Goal: Navigation & Orientation: Understand site structure

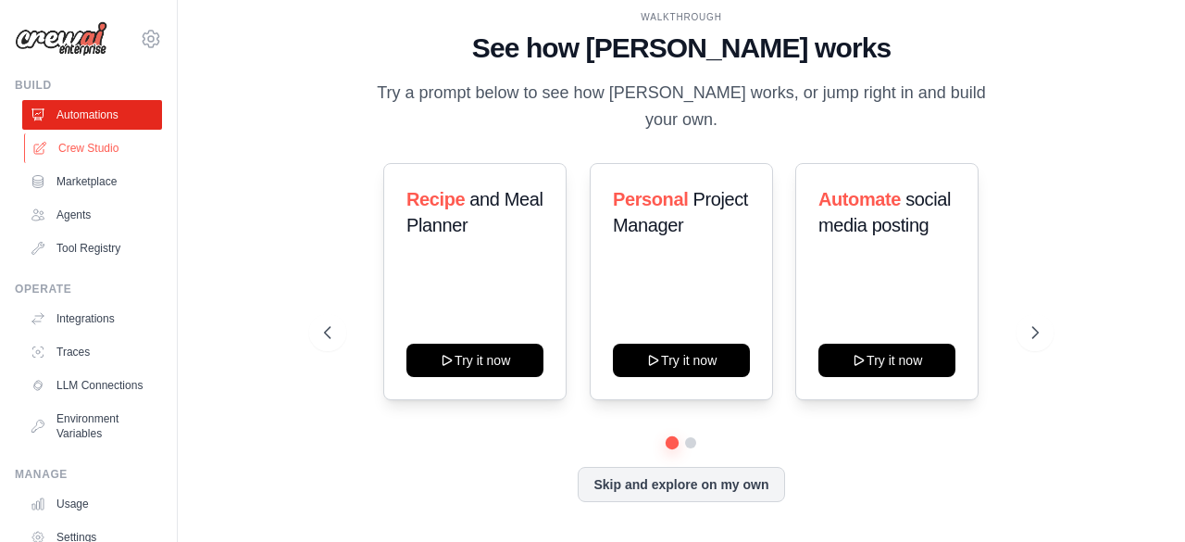
click at [92, 151] on link "Crew Studio" at bounding box center [94, 148] width 140 height 30
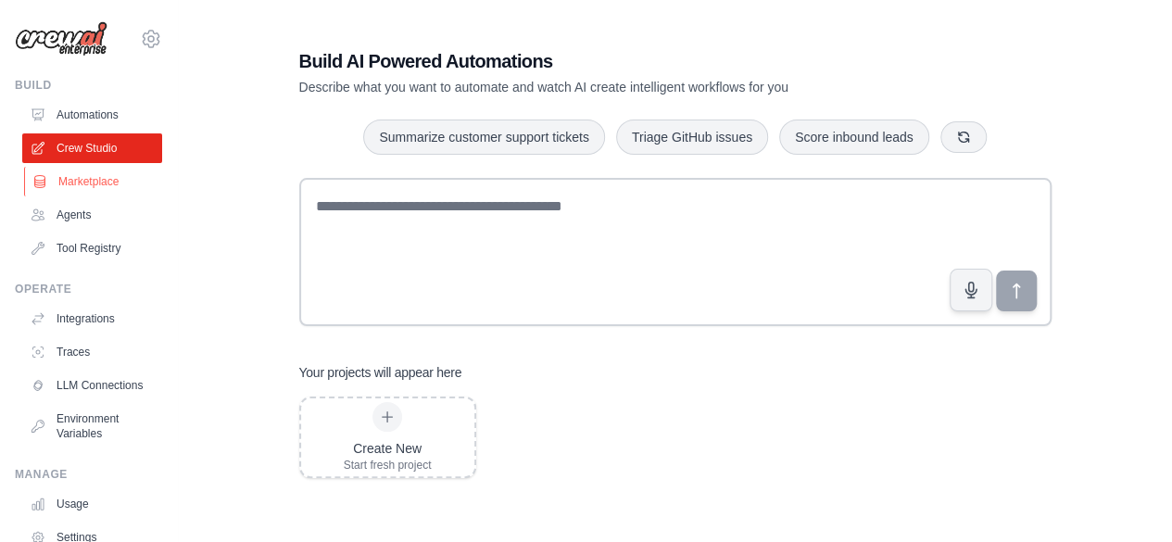
click at [87, 191] on link "Marketplace" at bounding box center [94, 182] width 140 height 30
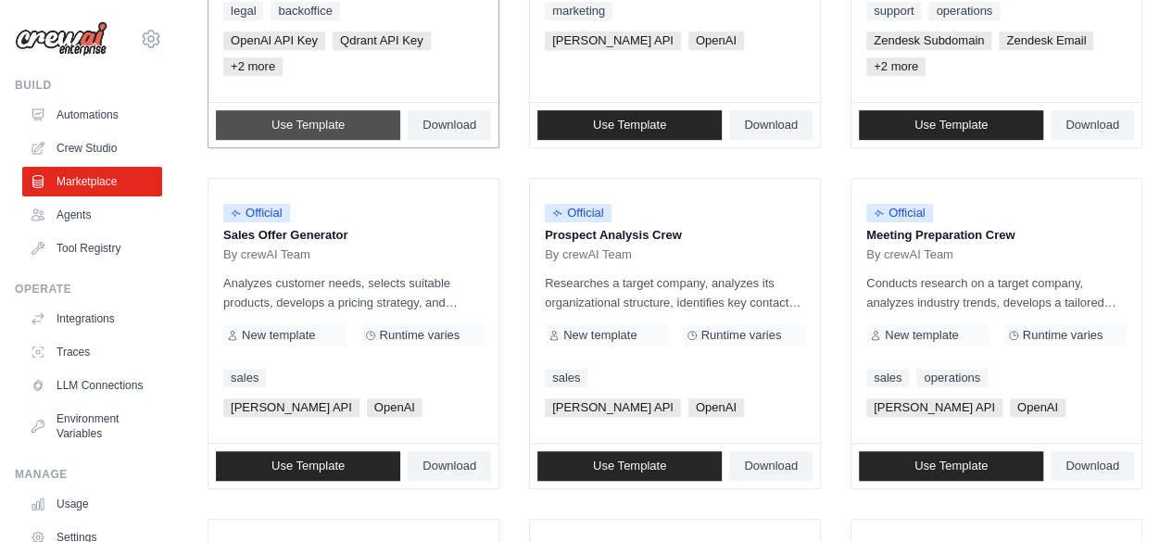
scroll to position [463, 0]
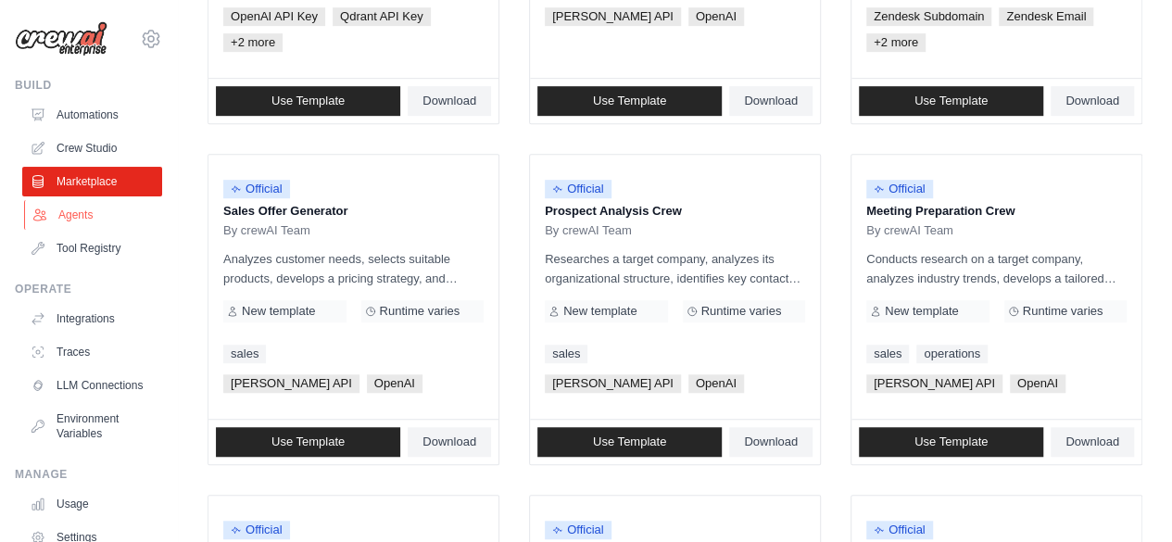
click at [51, 218] on link "Agents" at bounding box center [94, 215] width 140 height 30
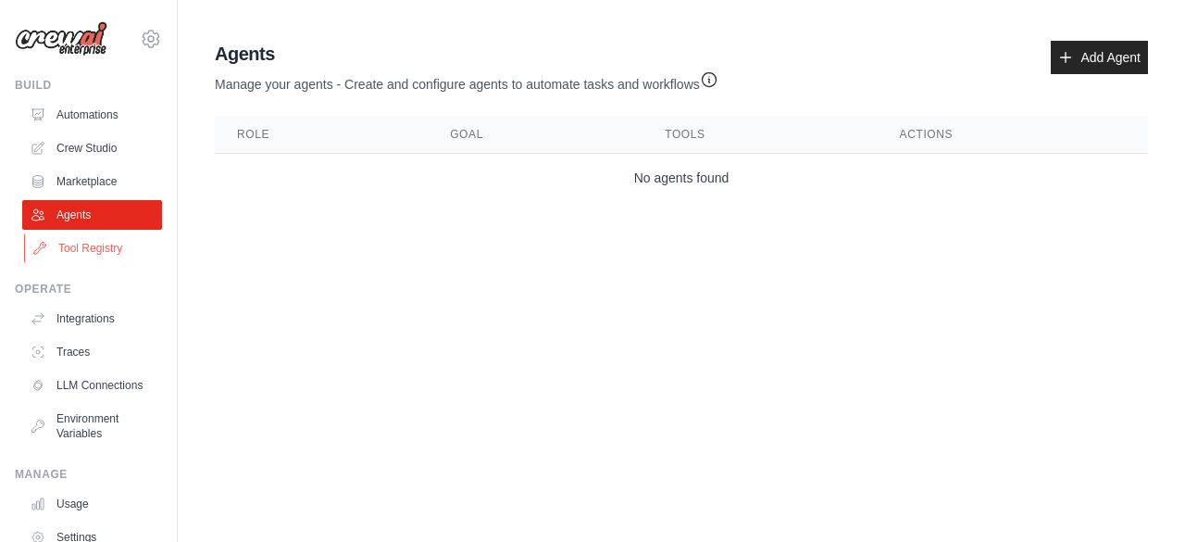
click at [63, 242] on link "Tool Registry" at bounding box center [94, 248] width 140 height 30
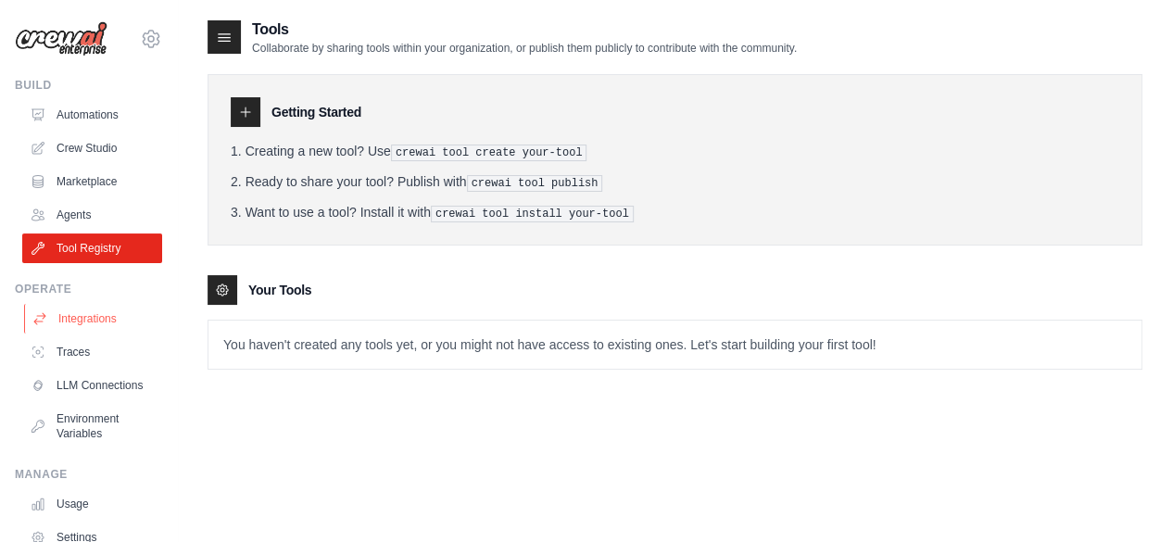
click at [78, 308] on link "Integrations" at bounding box center [94, 319] width 140 height 30
